Goal: Task Accomplishment & Management: Complete application form

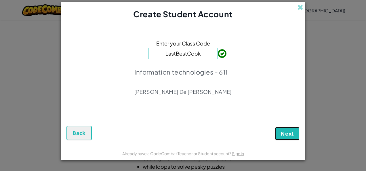
click at [280, 131] on button "Next" at bounding box center [287, 133] width 24 height 13
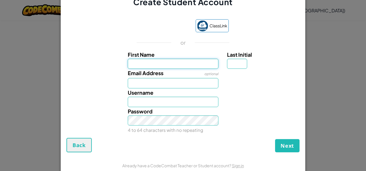
click at [186, 64] on input "First Name" at bounding box center [173, 64] width 91 height 10
type input "[PERSON_NAME]"
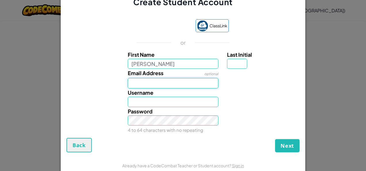
type input "[EMAIL_ADDRESS][DOMAIN_NAME]"
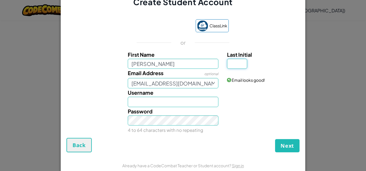
click at [235, 62] on input "Last Initial" at bounding box center [237, 64] width 20 height 10
click at [135, 105] on input "Username" at bounding box center [173, 102] width 91 height 10
click at [161, 106] on input "Username" at bounding box center [173, 102] width 91 height 10
click at [110, 92] on div "Username [PERSON_NAME]" at bounding box center [183, 97] width 239 height 19
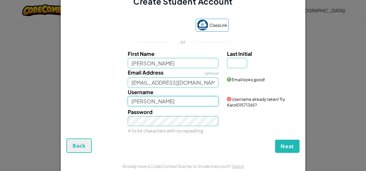
click at [145, 101] on input "[PERSON_NAME]" at bounding box center [173, 101] width 91 height 10
click at [144, 96] on input "Karol8" at bounding box center [173, 101] width 91 height 10
type input "Karol240523"
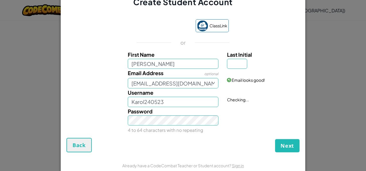
click at [280, 137] on div "ClassLink or First Name [PERSON_NAME] Last Initial Email Address optional [EMAI…" at bounding box center [182, 76] width 233 height 124
click at [284, 144] on span "Next" at bounding box center [287, 145] width 14 height 7
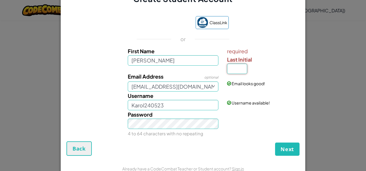
click at [233, 69] on input "Last Initial" at bounding box center [237, 69] width 20 height 10
type input "P"
click at [278, 150] on button "Next" at bounding box center [287, 148] width 24 height 13
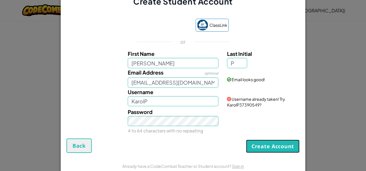
click at [272, 147] on button "Create Account" at bounding box center [273, 146] width 54 height 13
click at [269, 146] on button "Create Account" at bounding box center [273, 146] width 54 height 13
click at [168, 99] on input "KarolP" at bounding box center [173, 101] width 91 height 10
type input "Karol240523"
click at [262, 145] on button "Create Account" at bounding box center [273, 146] width 54 height 13
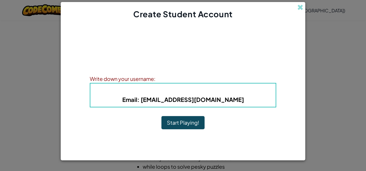
click at [245, 100] on h5 "Email : [EMAIL_ADDRESS][DOMAIN_NAME]" at bounding box center [183, 99] width 174 height 9
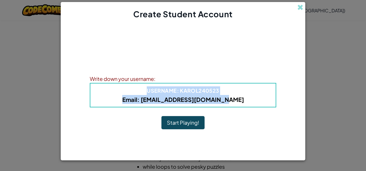
drag, startPoint x: 236, startPoint y: 98, endPoint x: 135, endPoint y: 93, distance: 101.4
click at [135, 93] on div "Username : Karol240523 Email : [EMAIL_ADDRESS][DOMAIN_NAME]" at bounding box center [183, 95] width 186 height 24
drag, startPoint x: 135, startPoint y: 93, endPoint x: 197, endPoint y: 95, distance: 61.6
click at [197, 95] on h5 "Email : [EMAIL_ADDRESS][DOMAIN_NAME]" at bounding box center [183, 99] width 174 height 9
click at [235, 85] on div "Username : Karol240523 Email : [EMAIL_ADDRESS][DOMAIN_NAME]" at bounding box center [183, 95] width 186 height 24
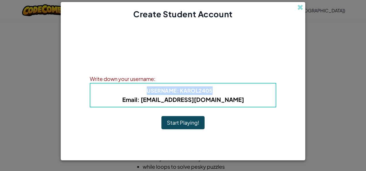
drag, startPoint x: 213, startPoint y: 85, endPoint x: 156, endPoint y: 79, distance: 57.8
click at [156, 79] on div "Write down your username: Username : Karol240523 Email : [EMAIL_ADDRESS][DOMAIN…" at bounding box center [183, 90] width 186 height 33
drag, startPoint x: 156, startPoint y: 79, endPoint x: 202, endPoint y: 89, distance: 47.4
click at [202, 89] on b "Username : Karol240523" at bounding box center [183, 90] width 72 height 7
click at [193, 118] on button "Start Playing!" at bounding box center [182, 122] width 43 height 13
